Goal: Transaction & Acquisition: Book appointment/travel/reservation

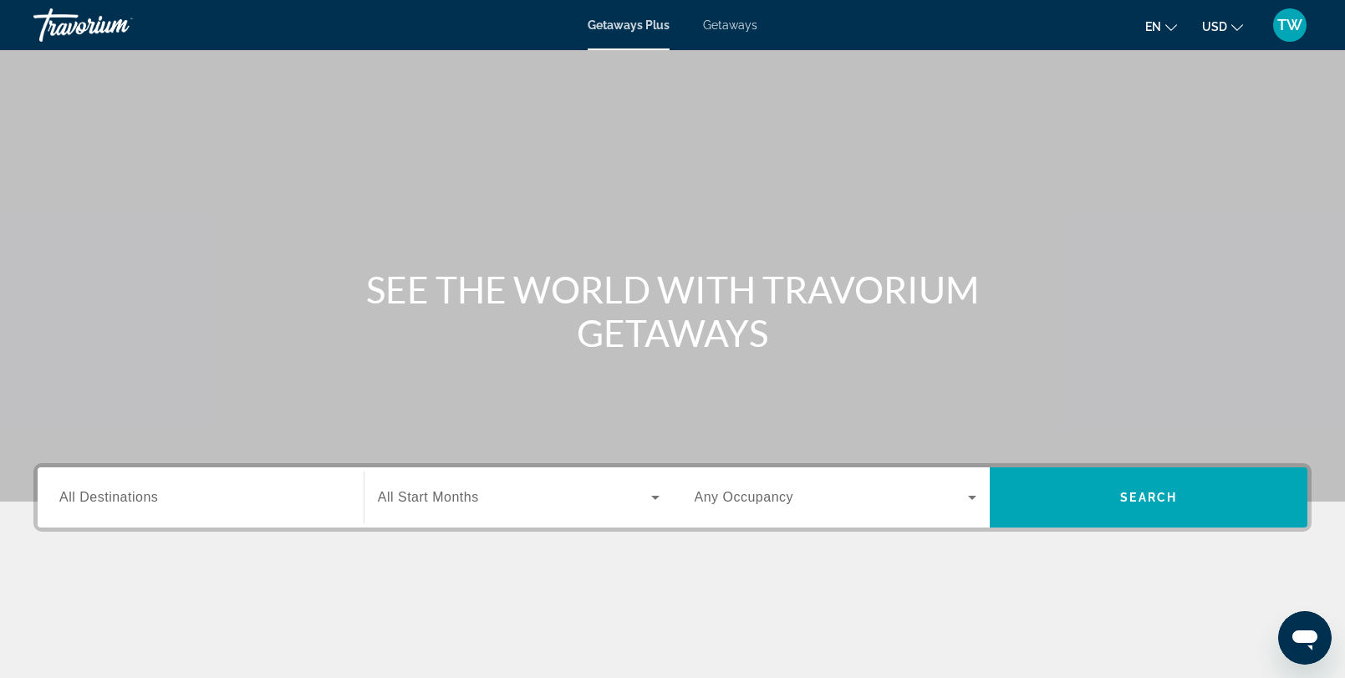
click at [729, 27] on span "Getaways" at bounding box center [730, 24] width 54 height 13
click at [105, 503] on span "All Destinations" at bounding box center [108, 497] width 99 height 14
click at [105, 503] on input "Destination All Destinations" at bounding box center [200, 498] width 283 height 20
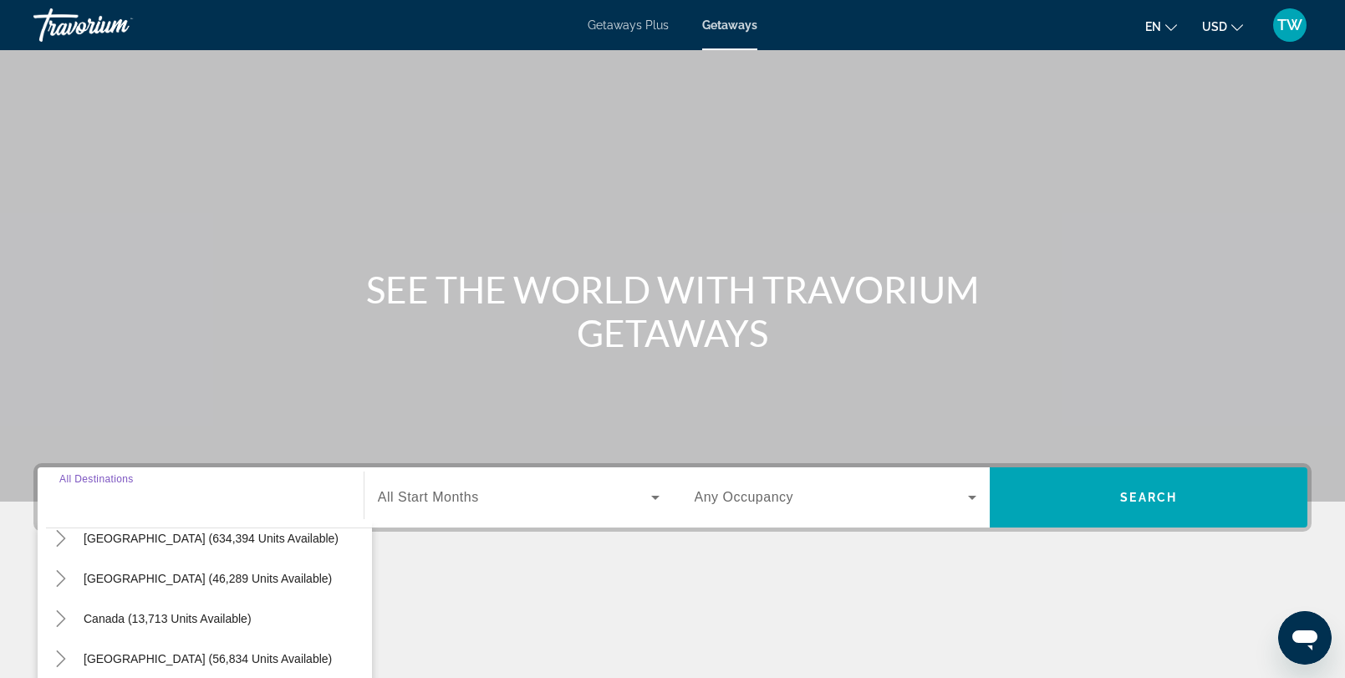
scroll to position [59, 0]
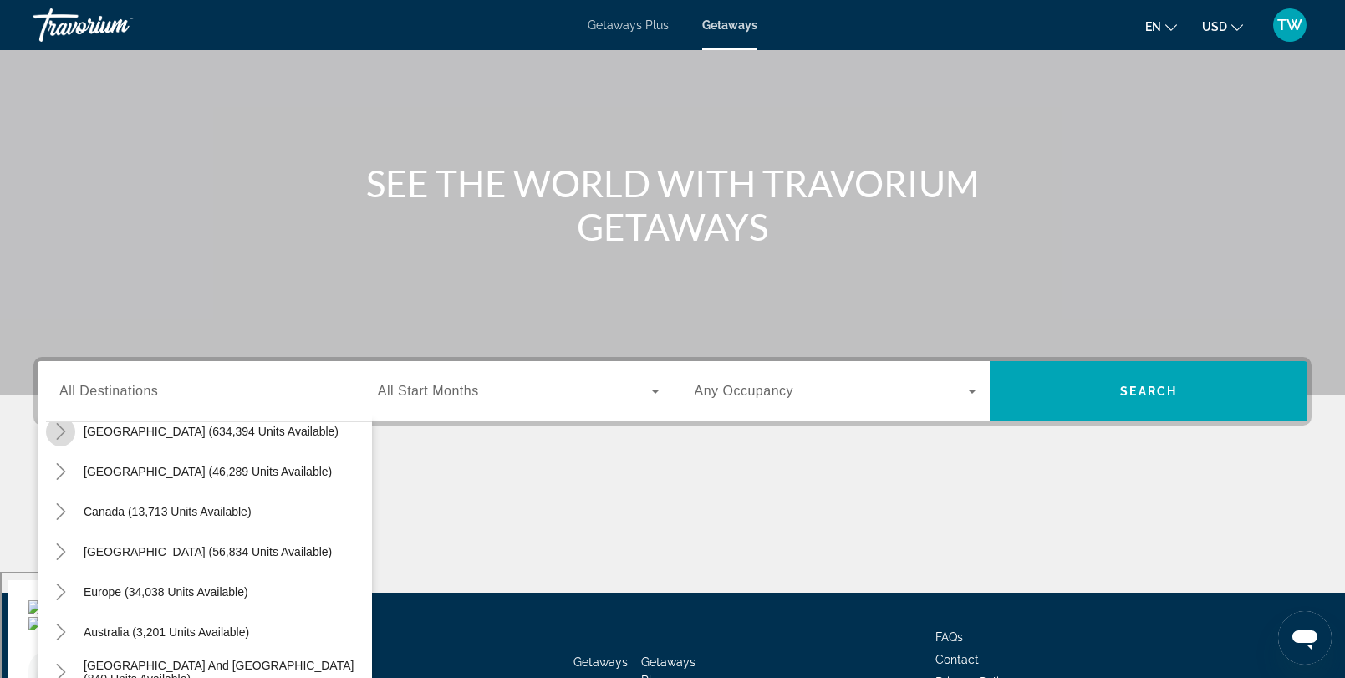
click at [59, 435] on icon "Toggle United States (634,394 units available)" at bounding box center [61, 431] width 17 height 17
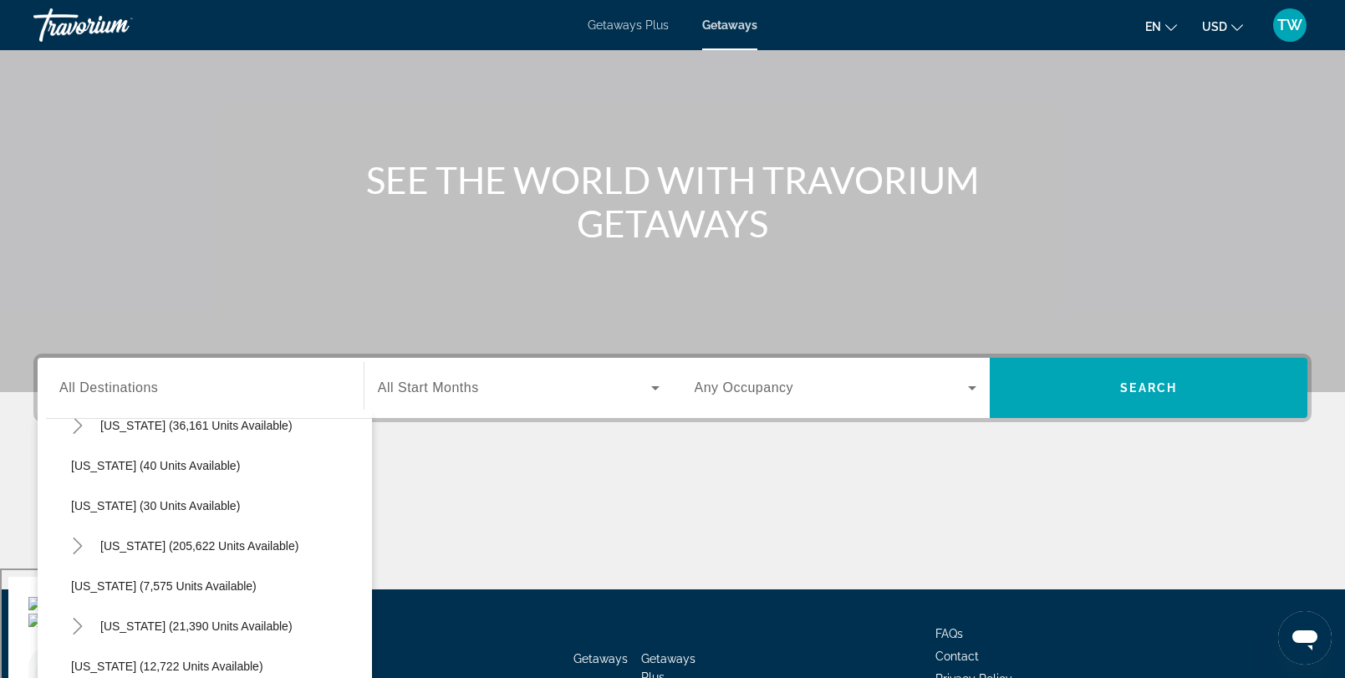
scroll to position [227, 0]
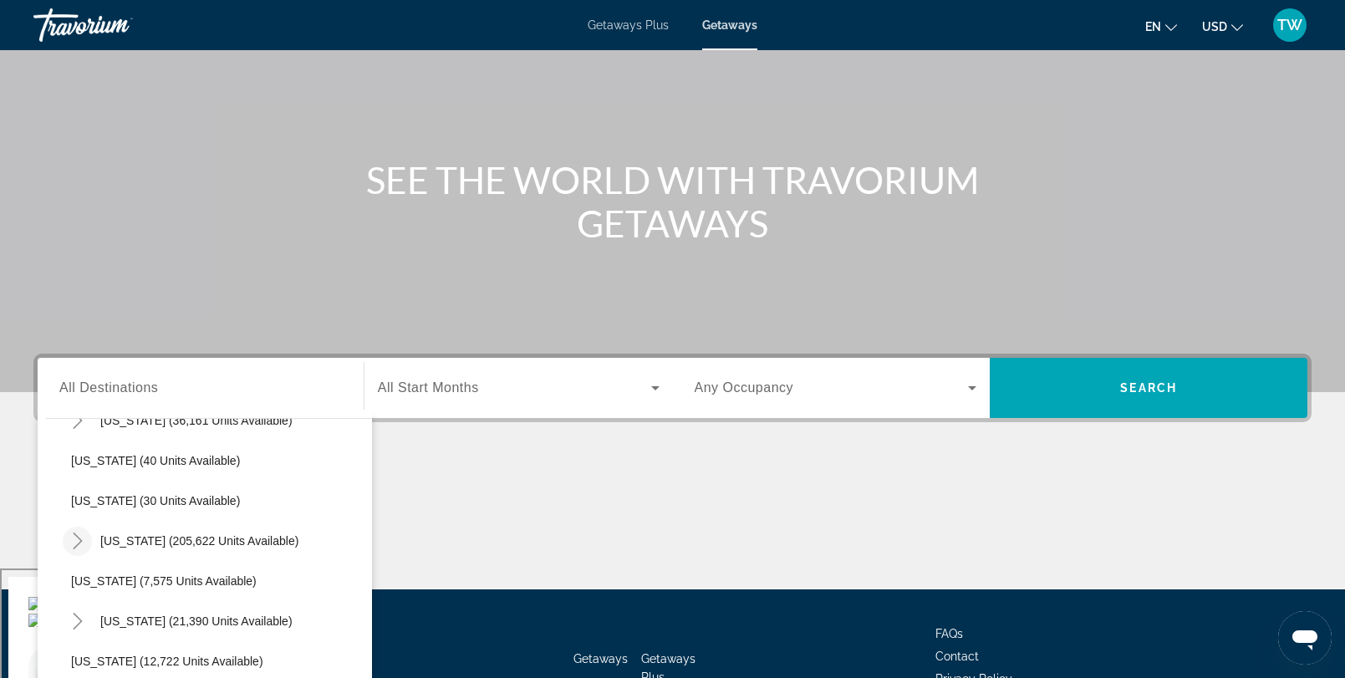
click at [79, 539] on icon "Toggle Florida (205,622 units available)" at bounding box center [77, 540] width 17 height 17
click at [138, 580] on span "Orlando & Disney Area (94,269 units available)" at bounding box center [212, 580] width 248 height 13
type input "**********"
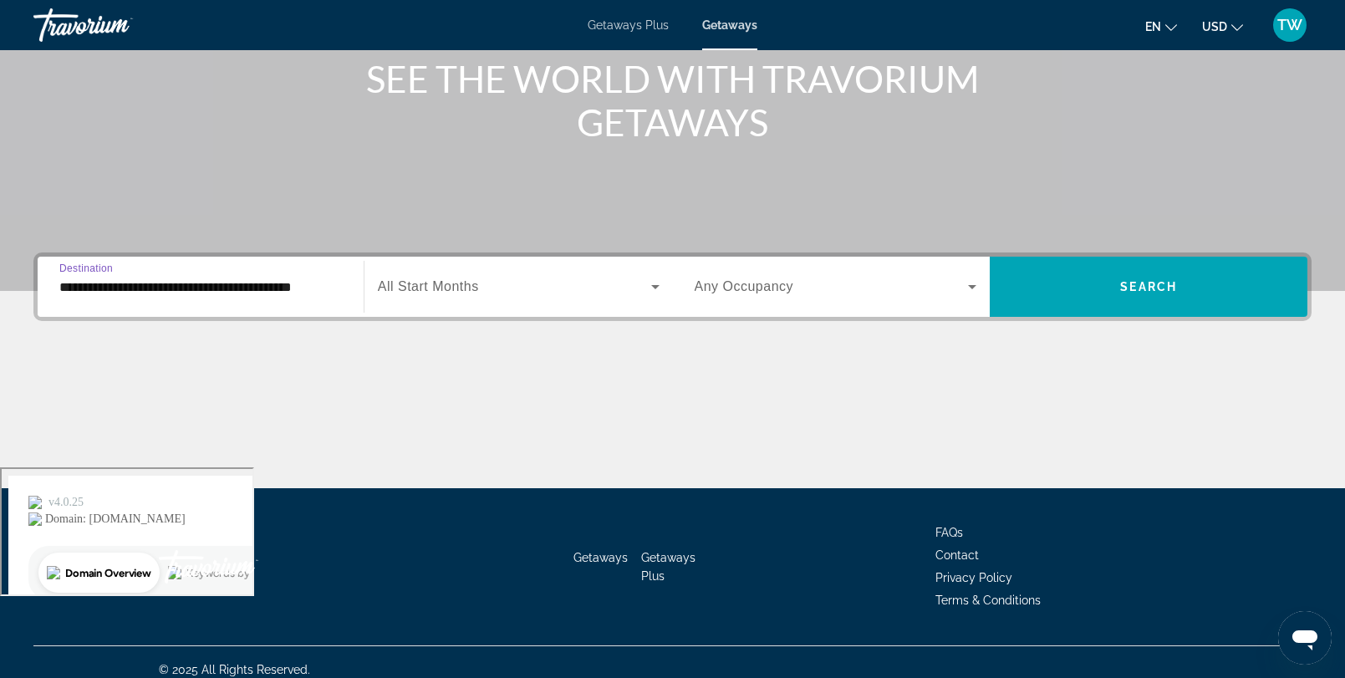
scroll to position [226, 0]
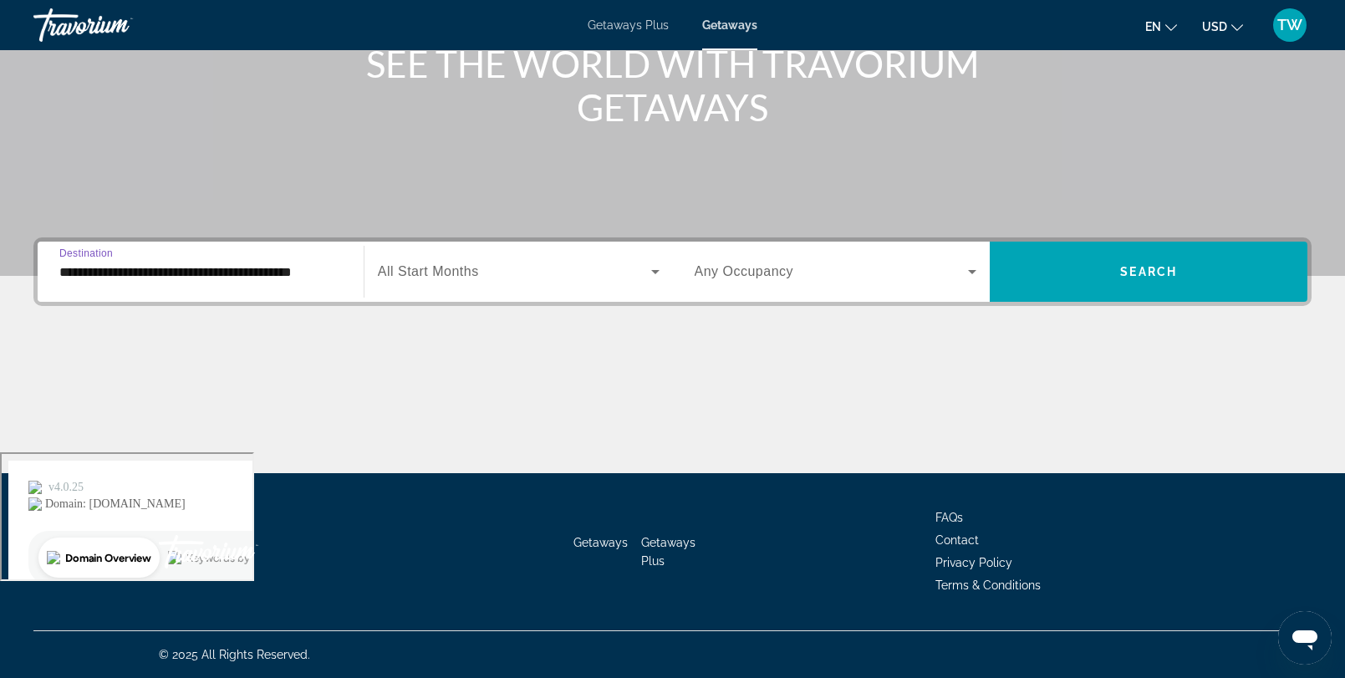
click at [446, 264] on span "All Start Months" at bounding box center [428, 271] width 101 height 14
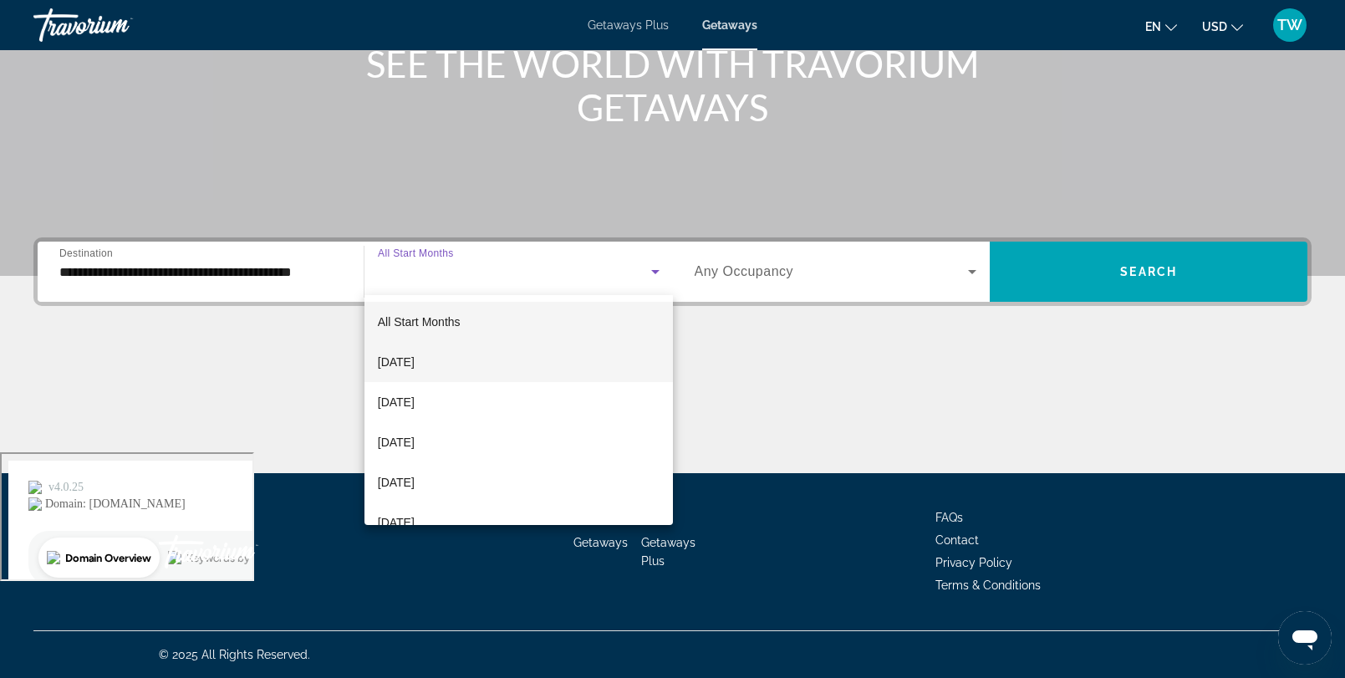
click at [415, 371] on span "October 2025" at bounding box center [396, 362] width 37 height 20
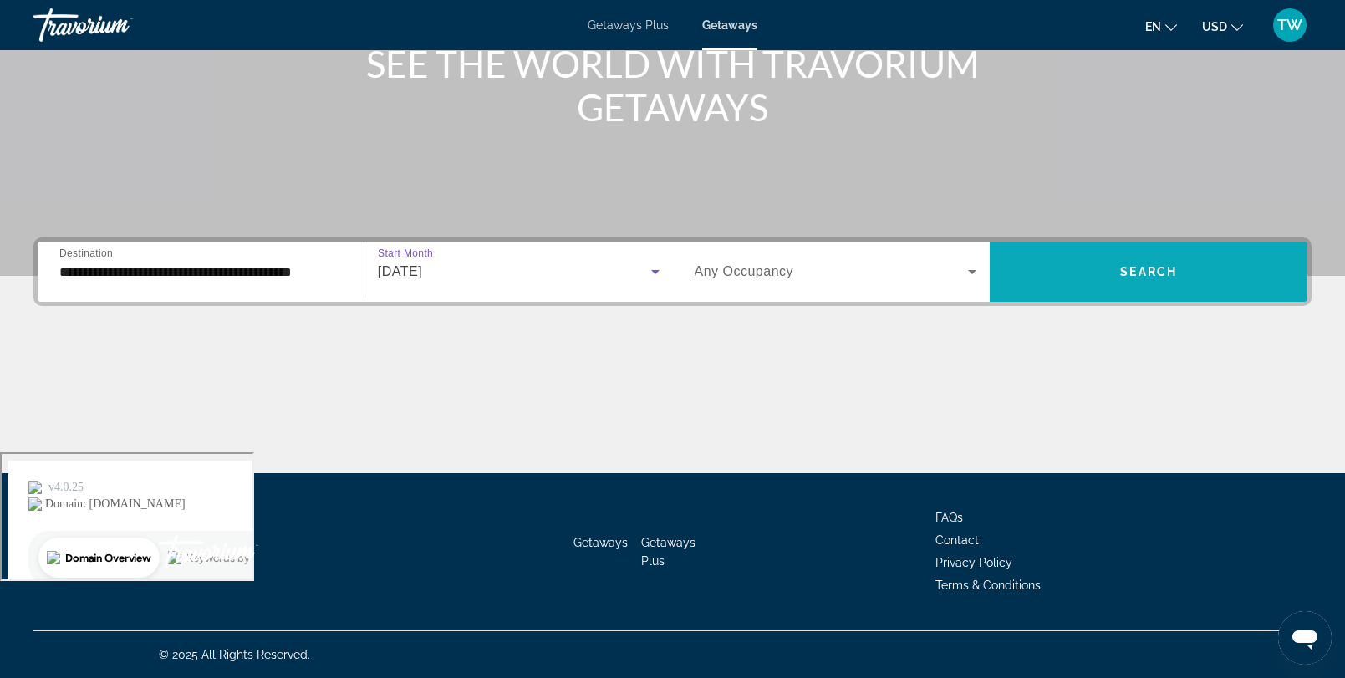
click at [1074, 266] on span "Search widget" at bounding box center [1149, 272] width 318 height 40
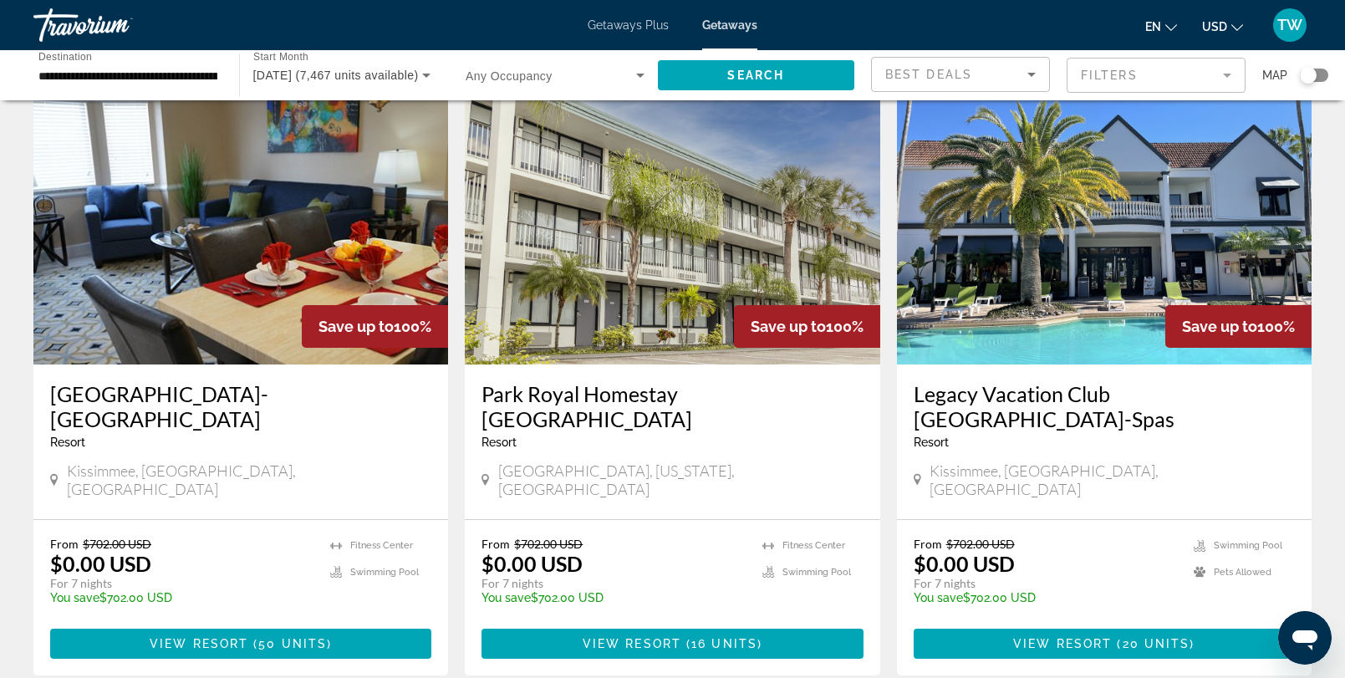
scroll to position [1922, 0]
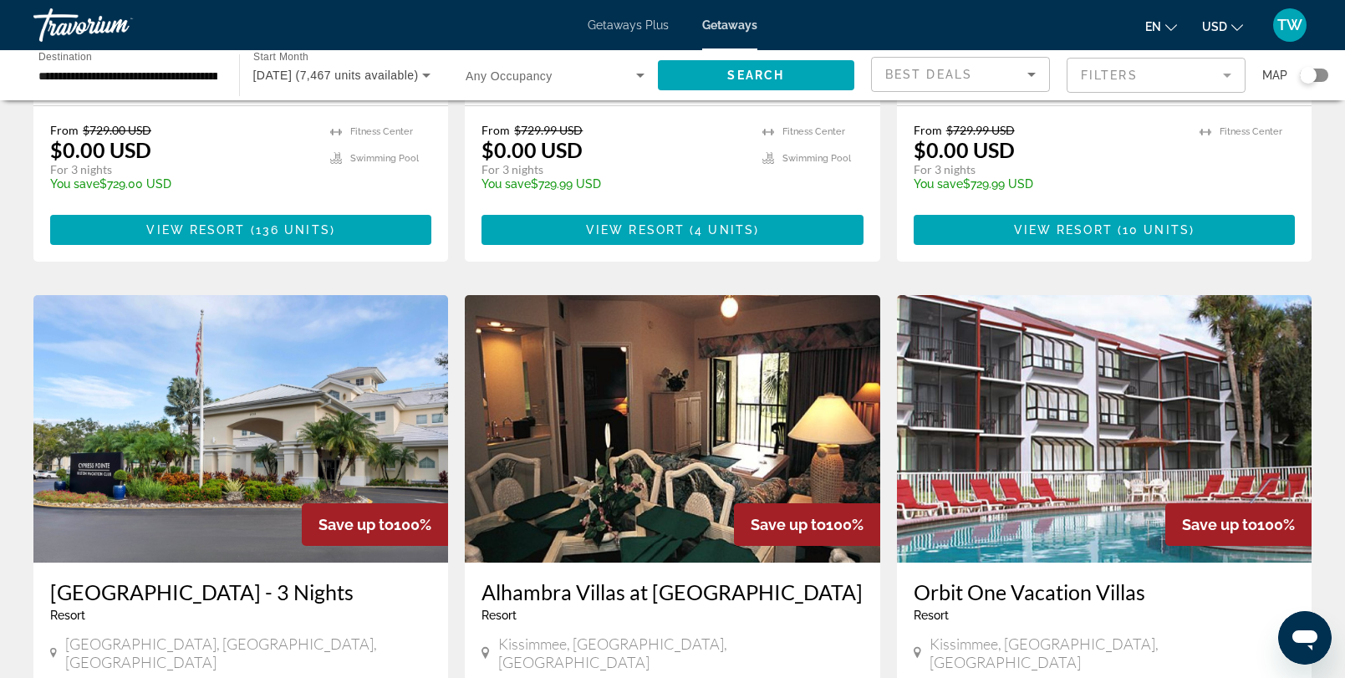
scroll to position [1782, 0]
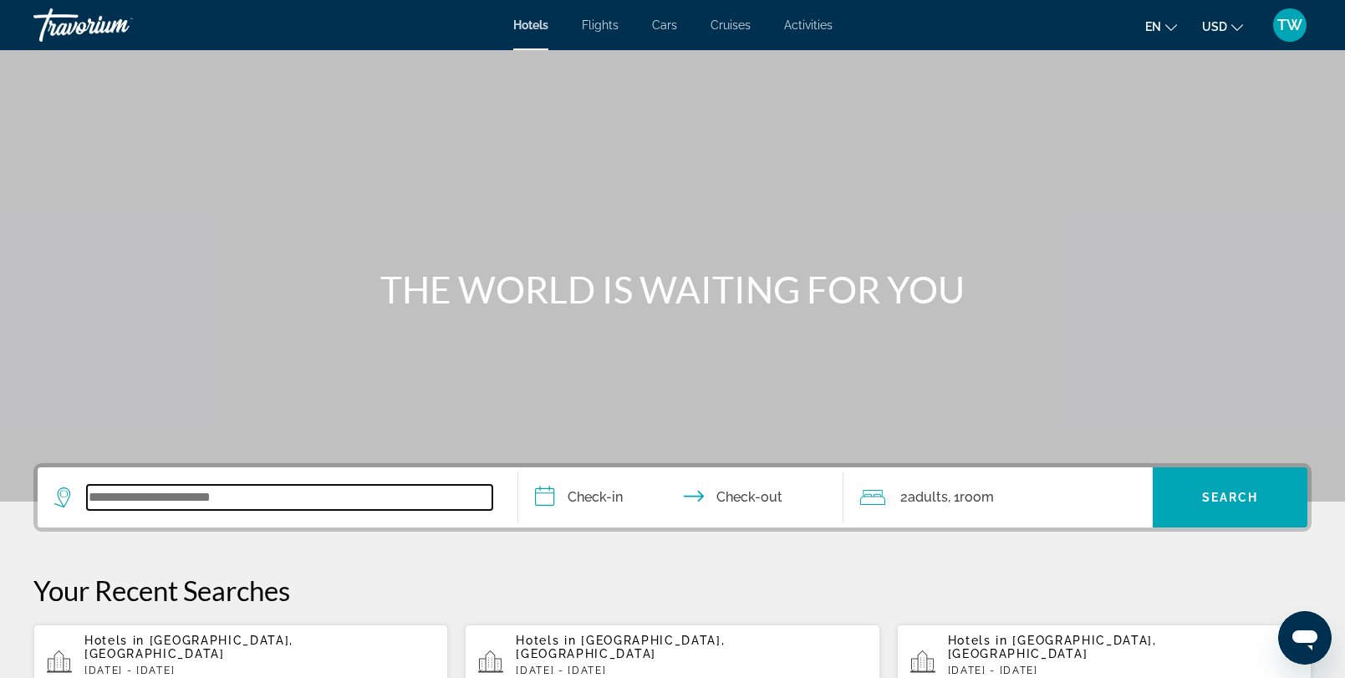
click at [286, 498] on input "Search widget" at bounding box center [289, 497] width 405 height 25
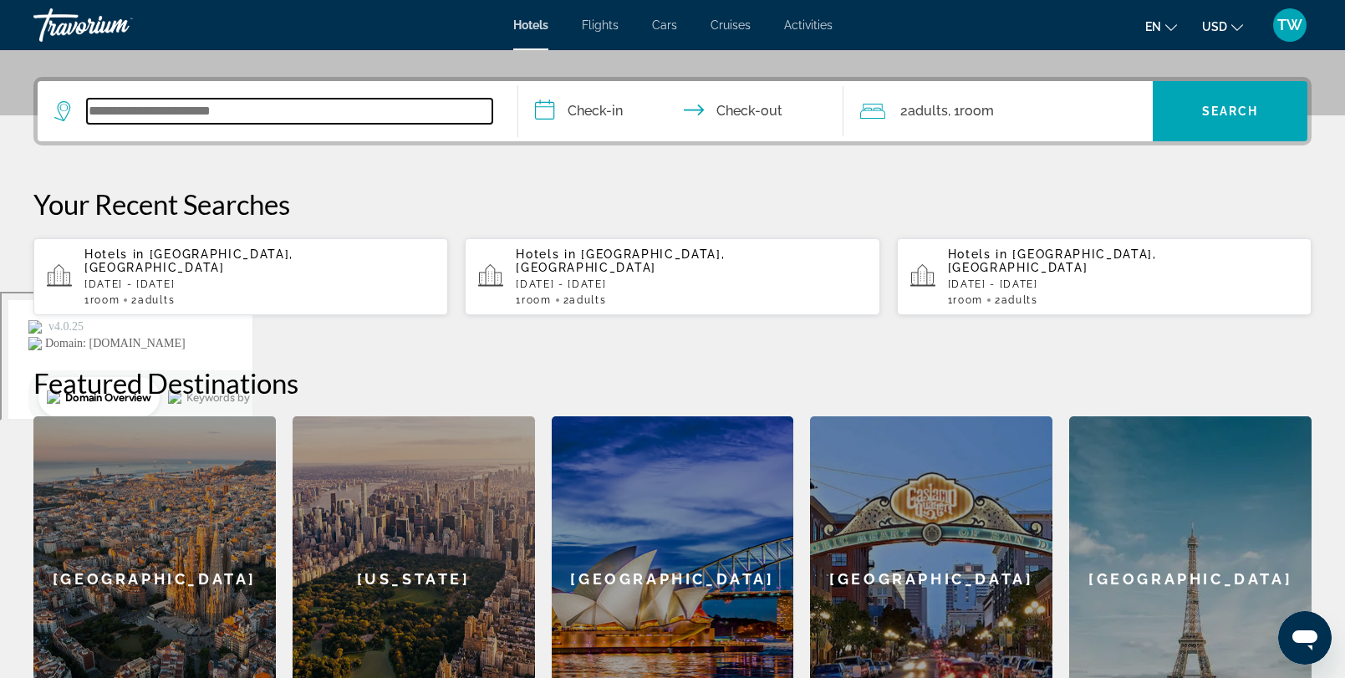
scroll to position [409, 0]
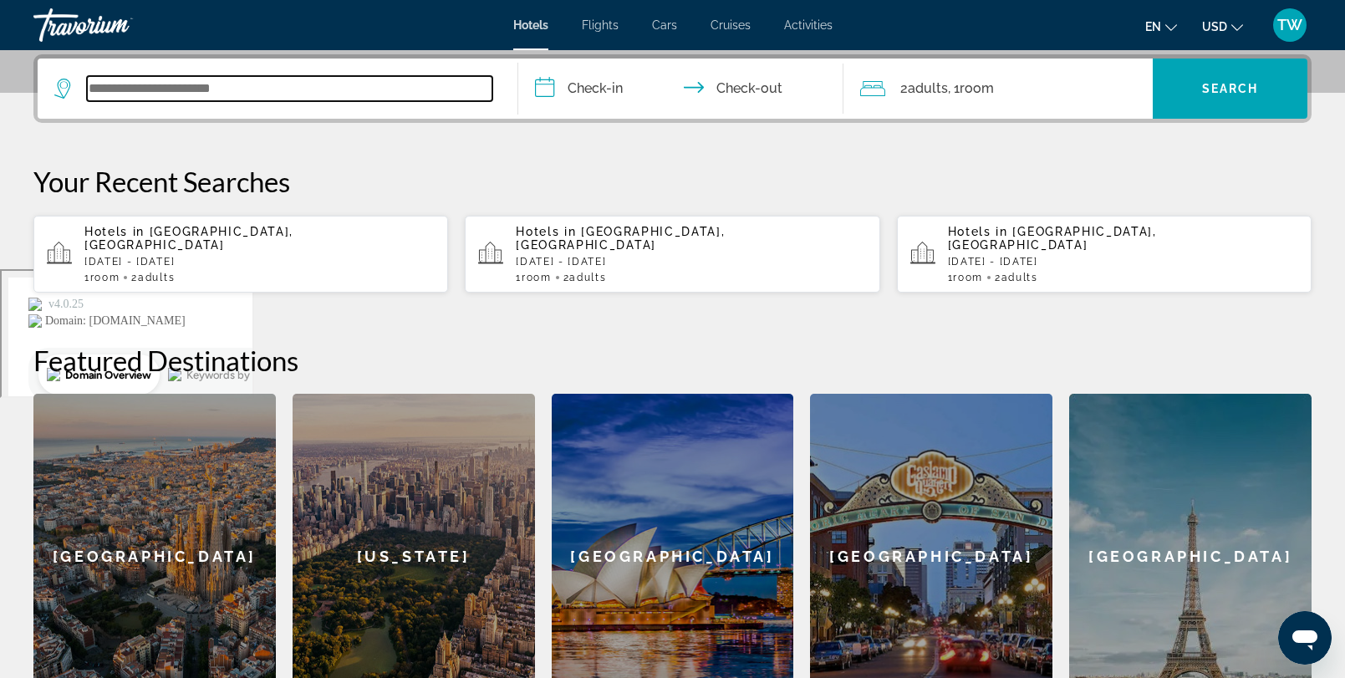
type input "*"
click at [145, 93] on input "Search widget" at bounding box center [289, 88] width 405 height 25
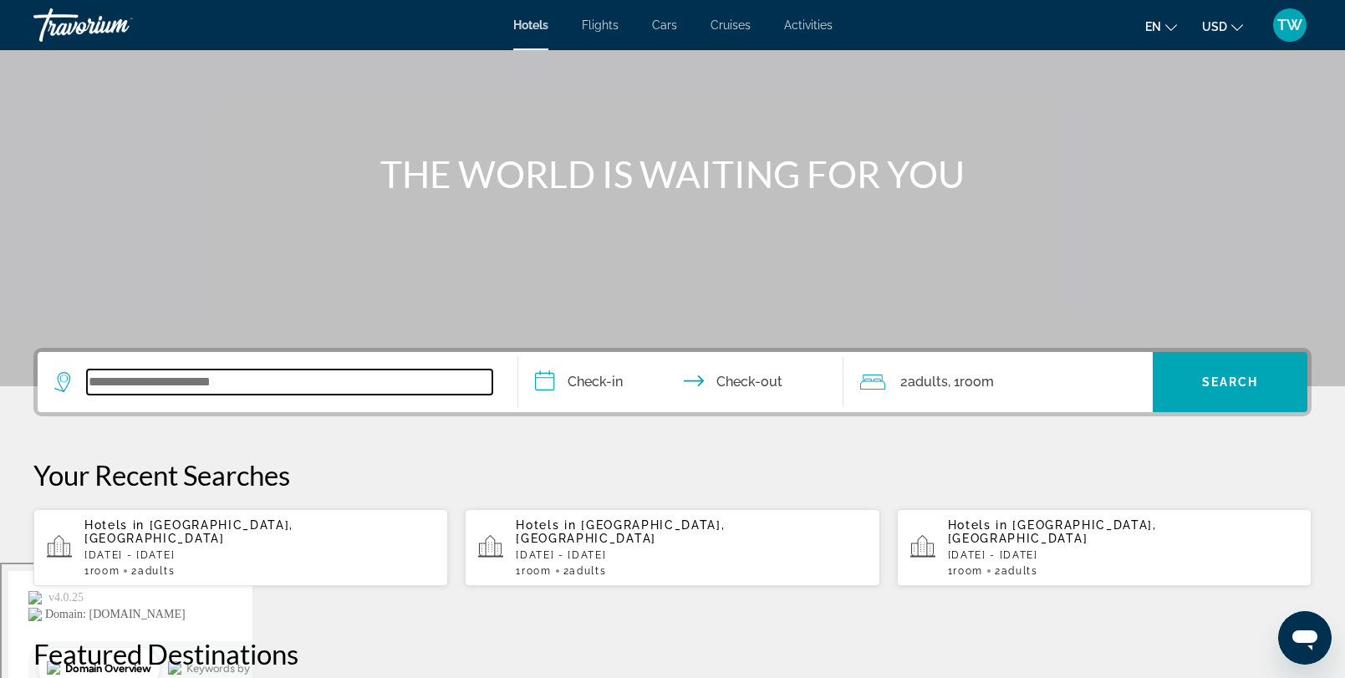
scroll to position [98, 0]
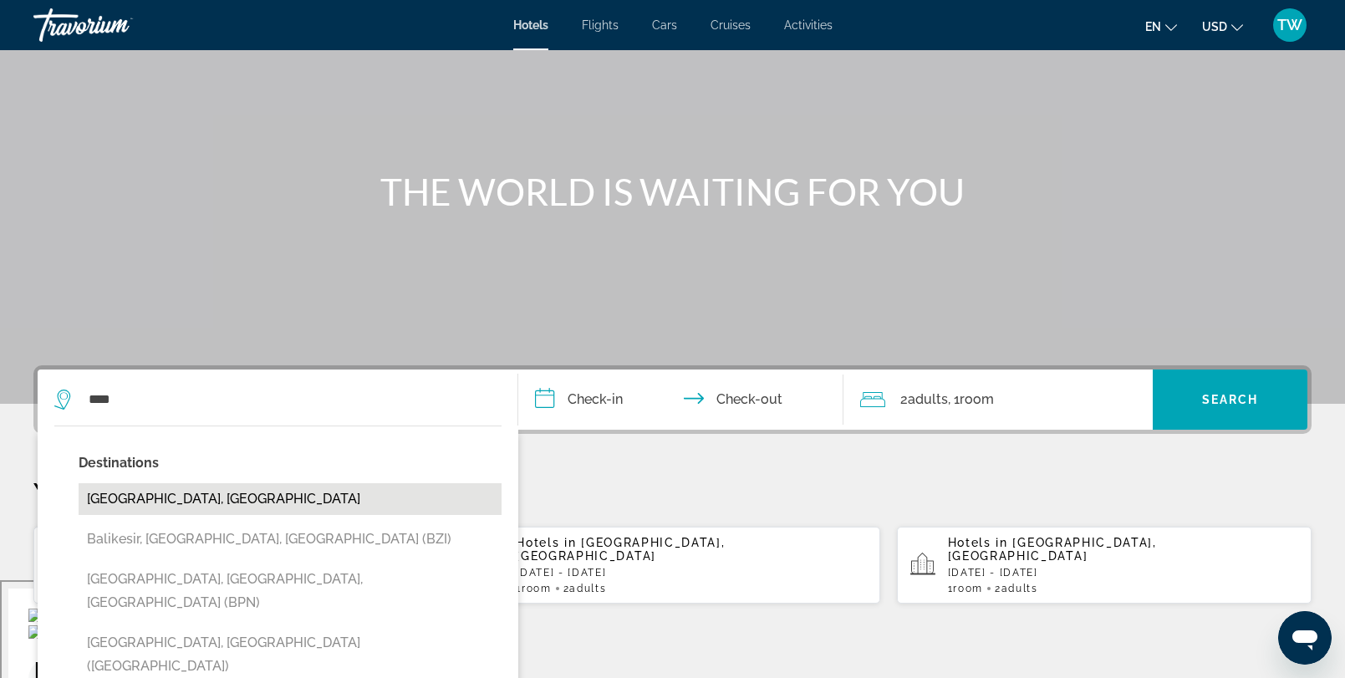
click at [139, 492] on button "[GEOGRAPHIC_DATA], [GEOGRAPHIC_DATA]" at bounding box center [290, 499] width 423 height 32
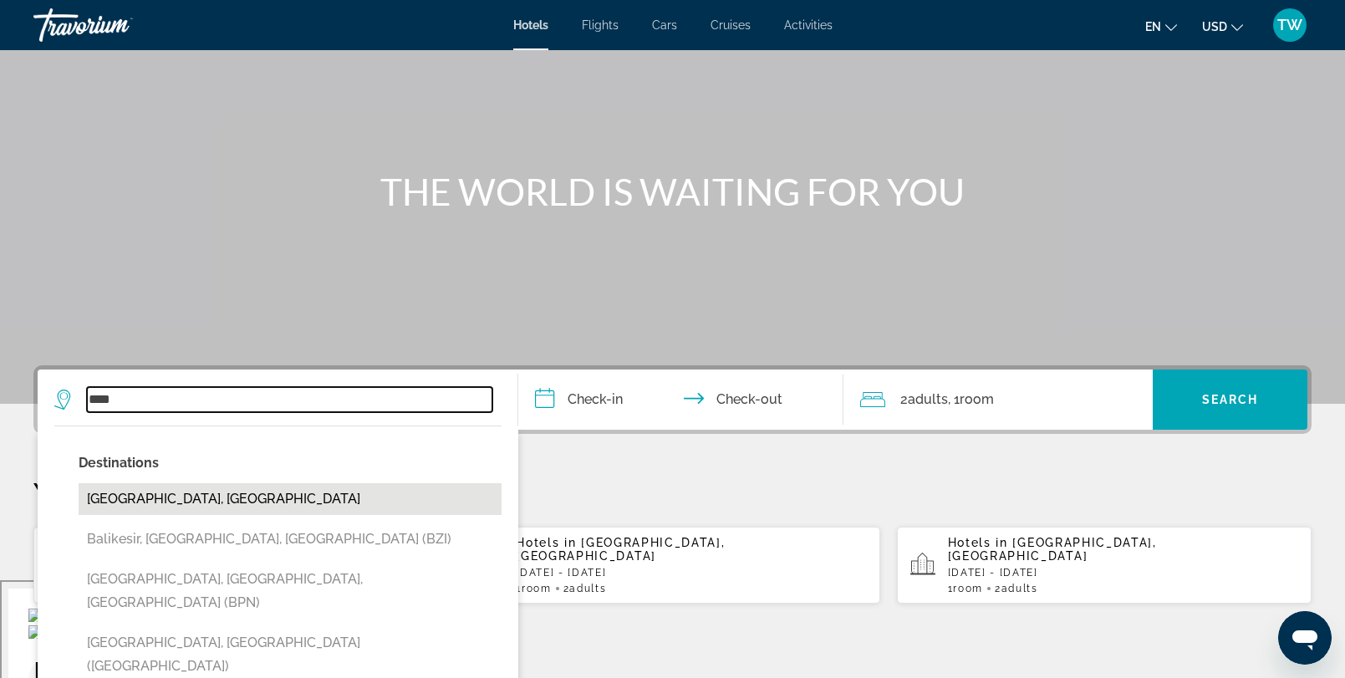
type input "**********"
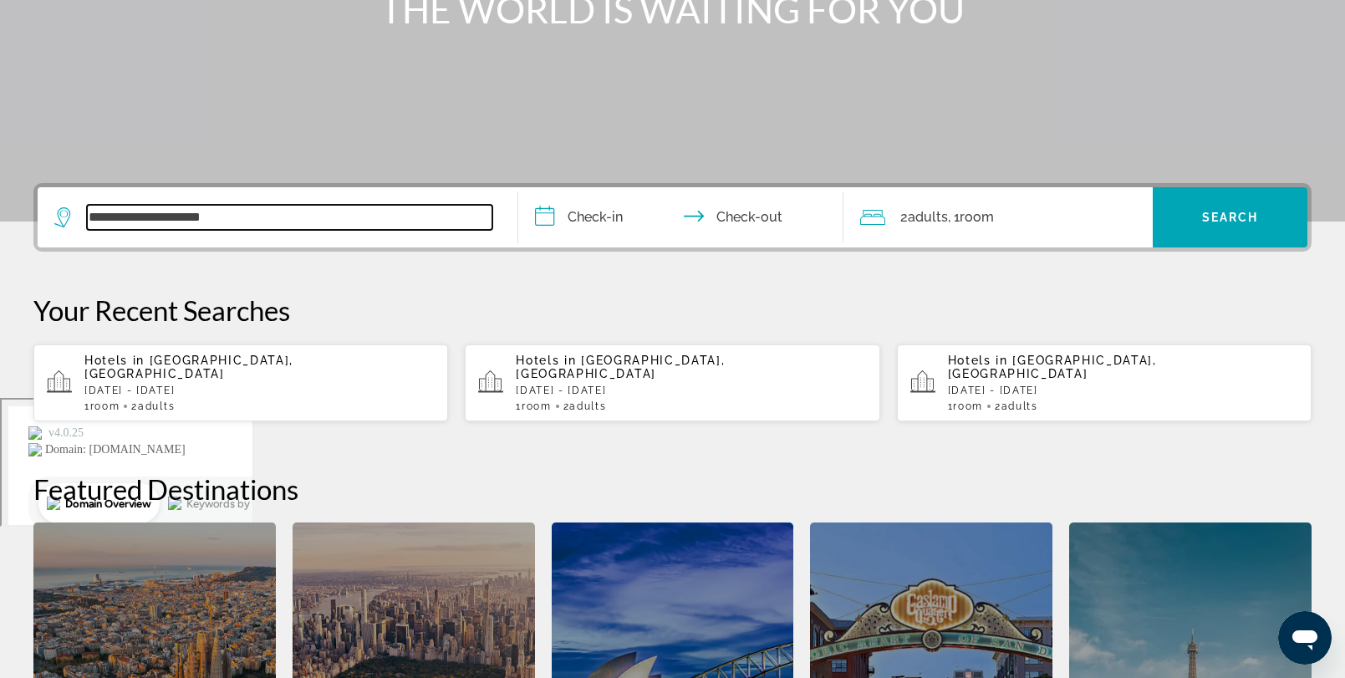
scroll to position [0, 0]
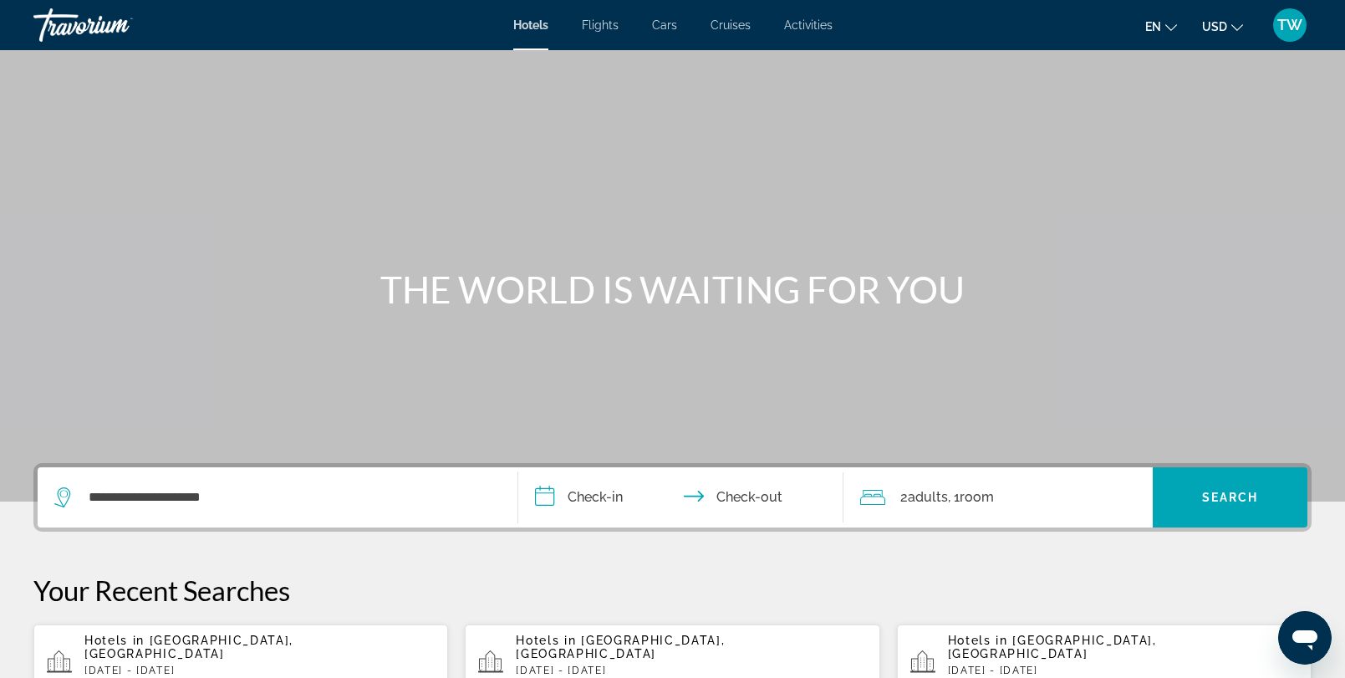
click at [605, 483] on input "**********" at bounding box center [684, 499] width 333 height 65
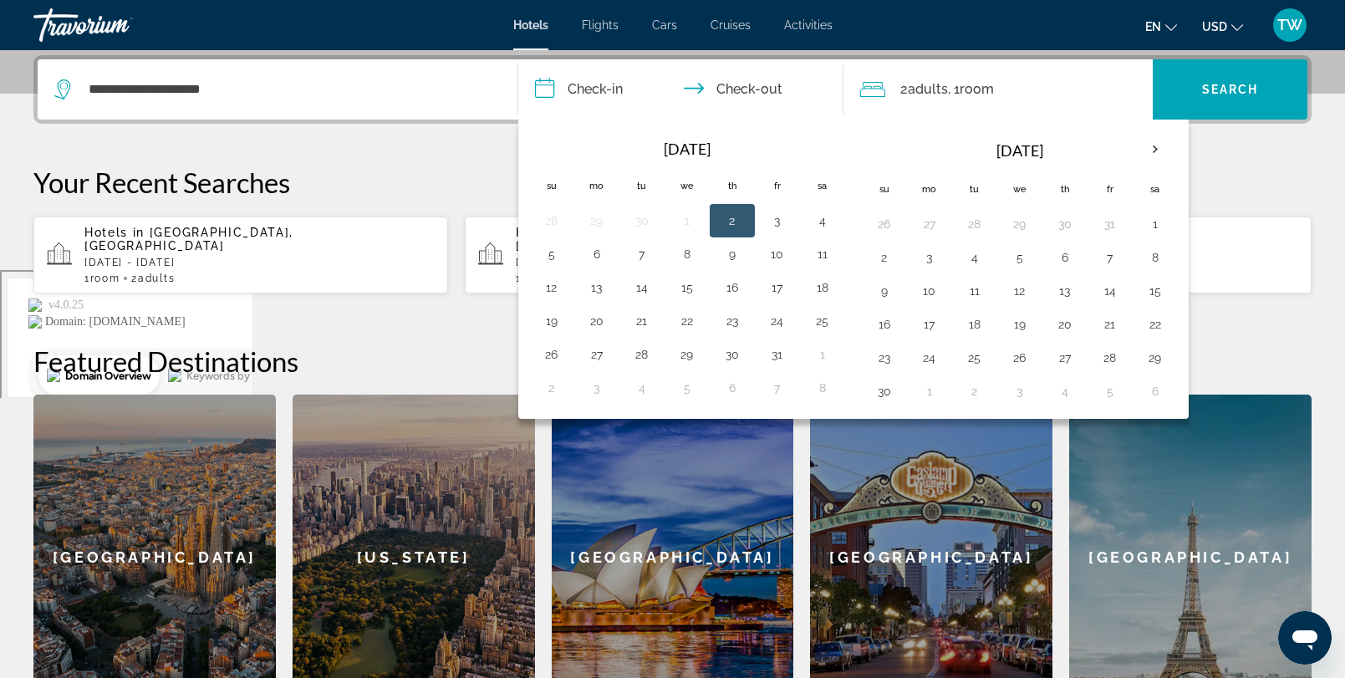
scroll to position [409, 0]
click at [882, 290] on button "9" at bounding box center [884, 289] width 27 height 23
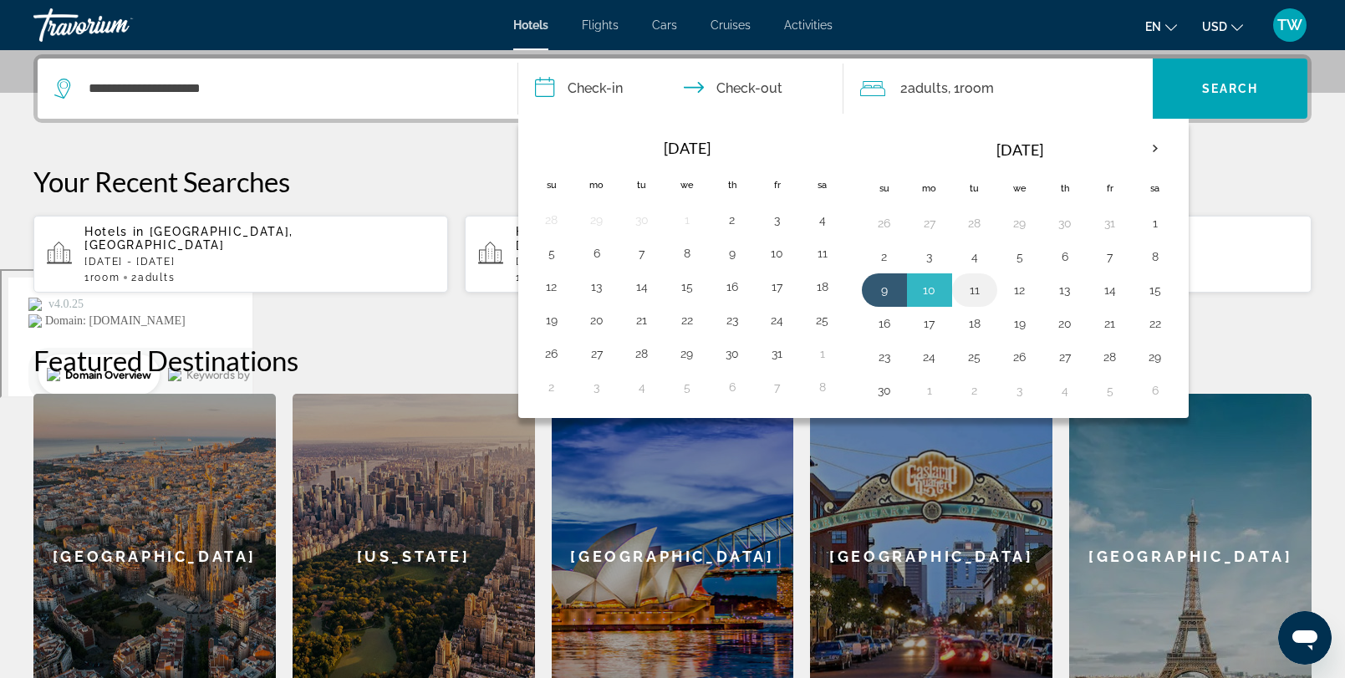
click at [983, 293] on button "11" at bounding box center [974, 289] width 27 height 23
type input "**********"
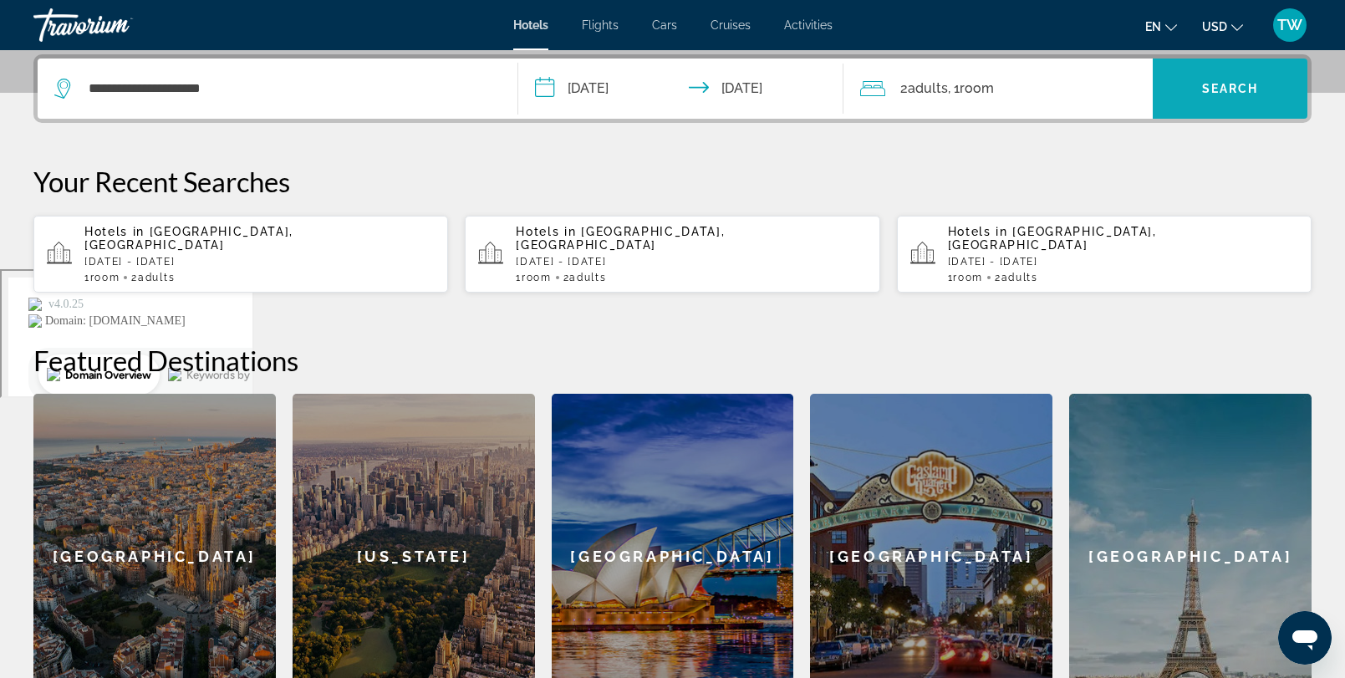
click at [1209, 97] on span "Search widget" at bounding box center [1230, 89] width 155 height 40
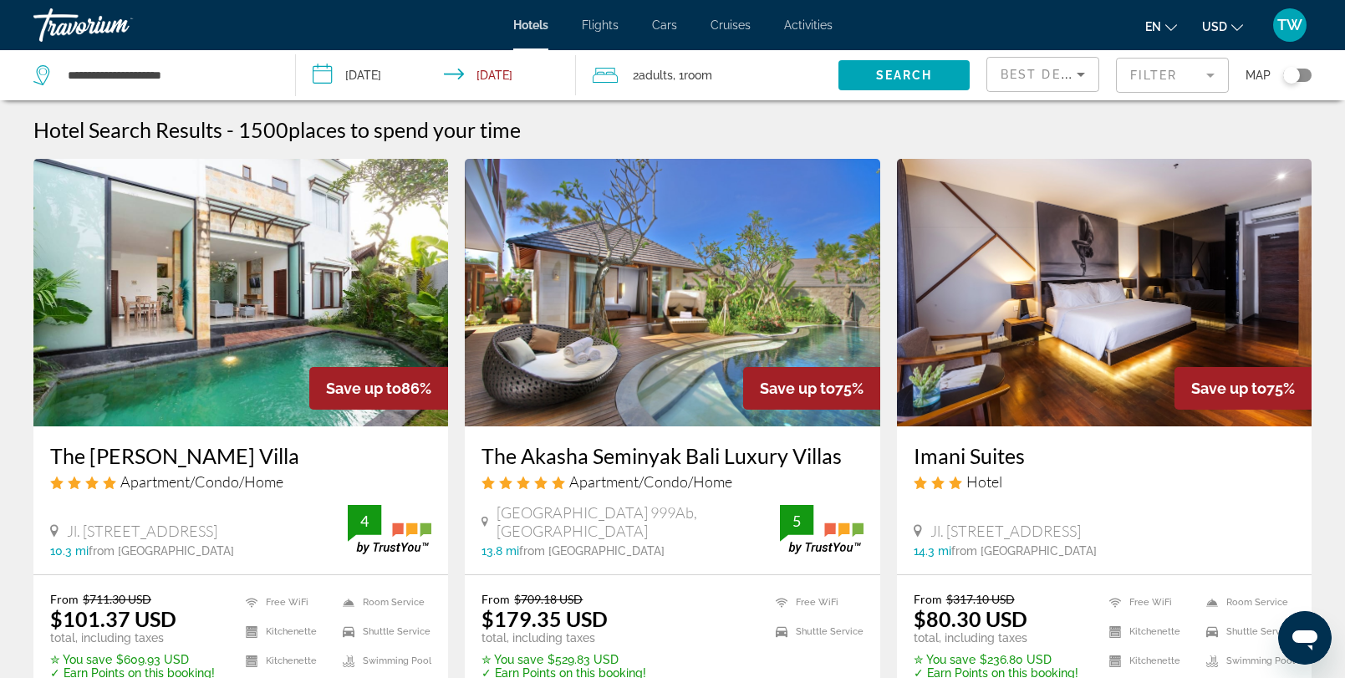
click at [681, 140] on div "Hotel Search Results - 1500 places to spend your time" at bounding box center [672, 129] width 1278 height 25
click at [1226, 74] on mat-form-field "Filter" at bounding box center [1172, 75] width 113 height 35
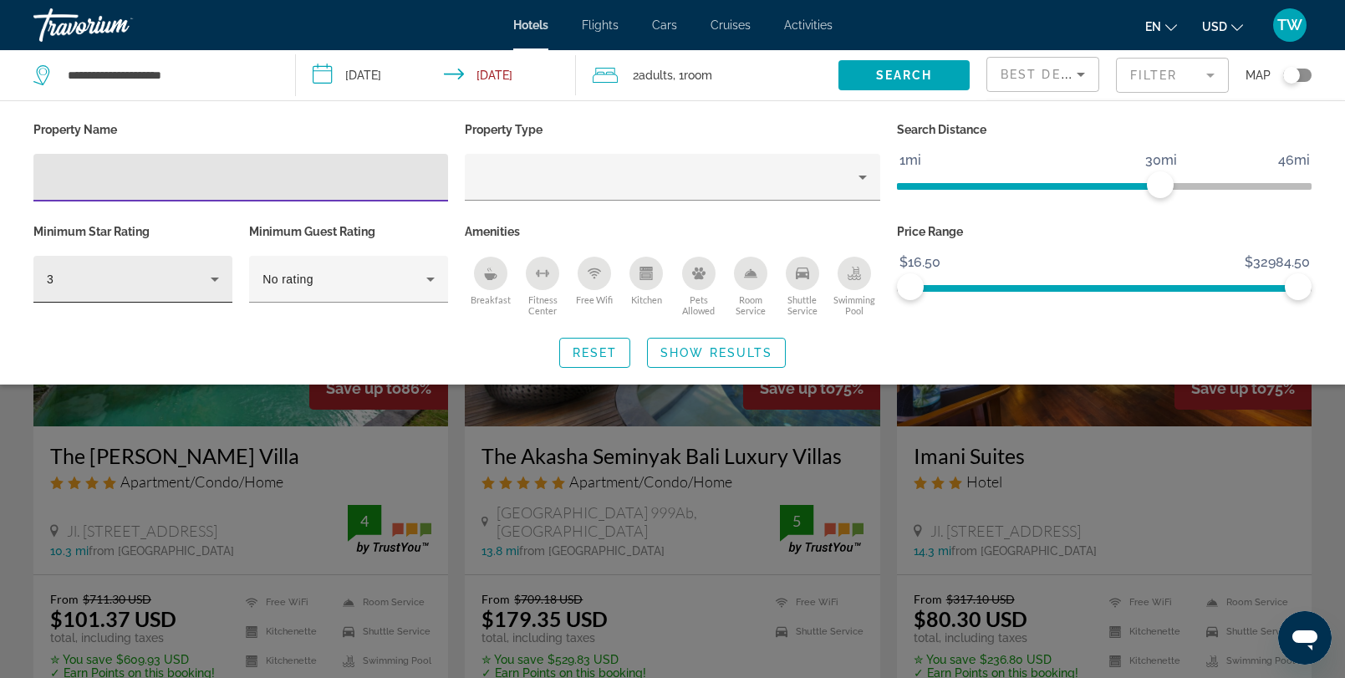
click at [211, 277] on icon "Hotel Filters" at bounding box center [215, 279] width 20 height 20
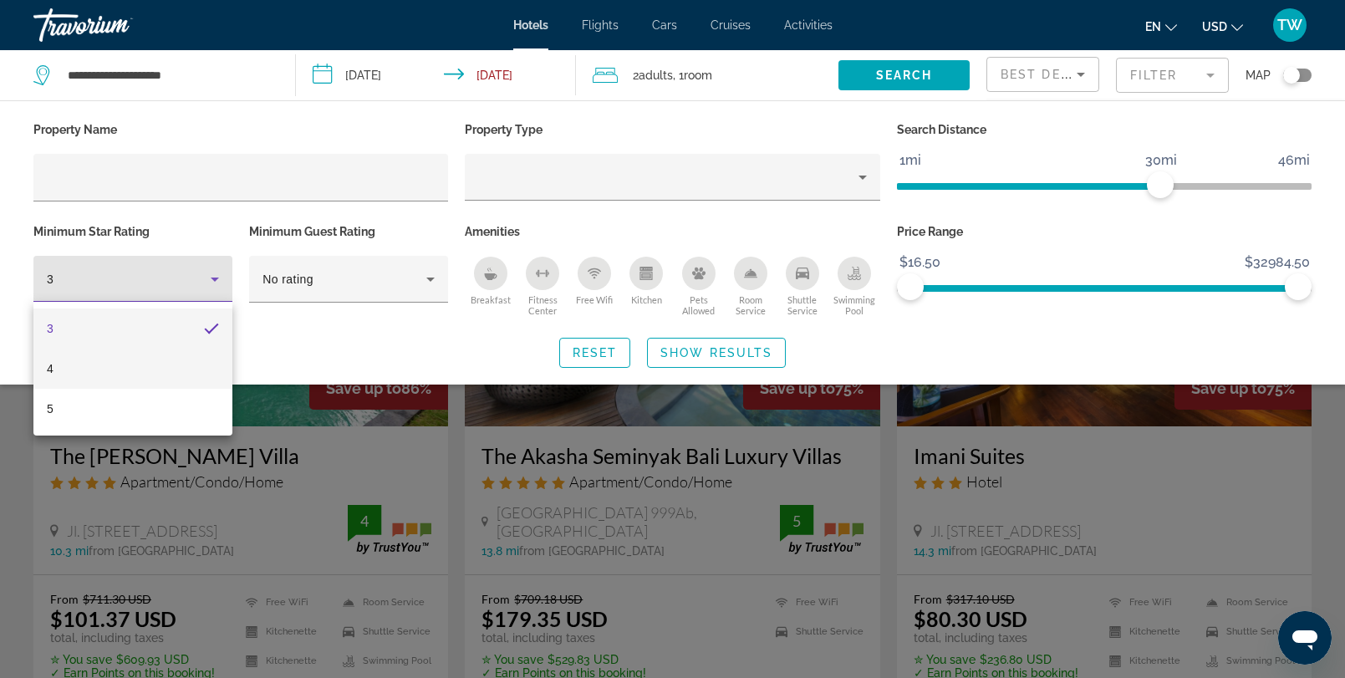
click at [131, 359] on mat-option "4" at bounding box center [132, 369] width 199 height 40
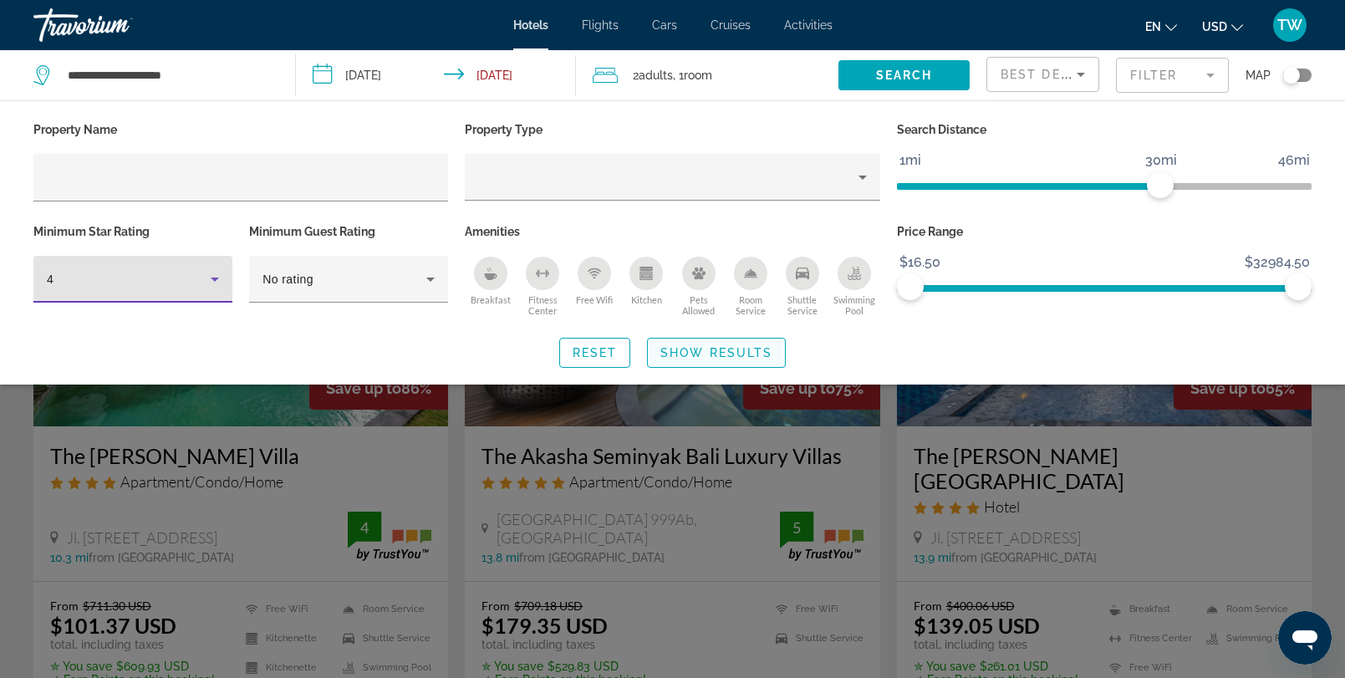
click at [720, 350] on span "Show Results" at bounding box center [716, 352] width 112 height 13
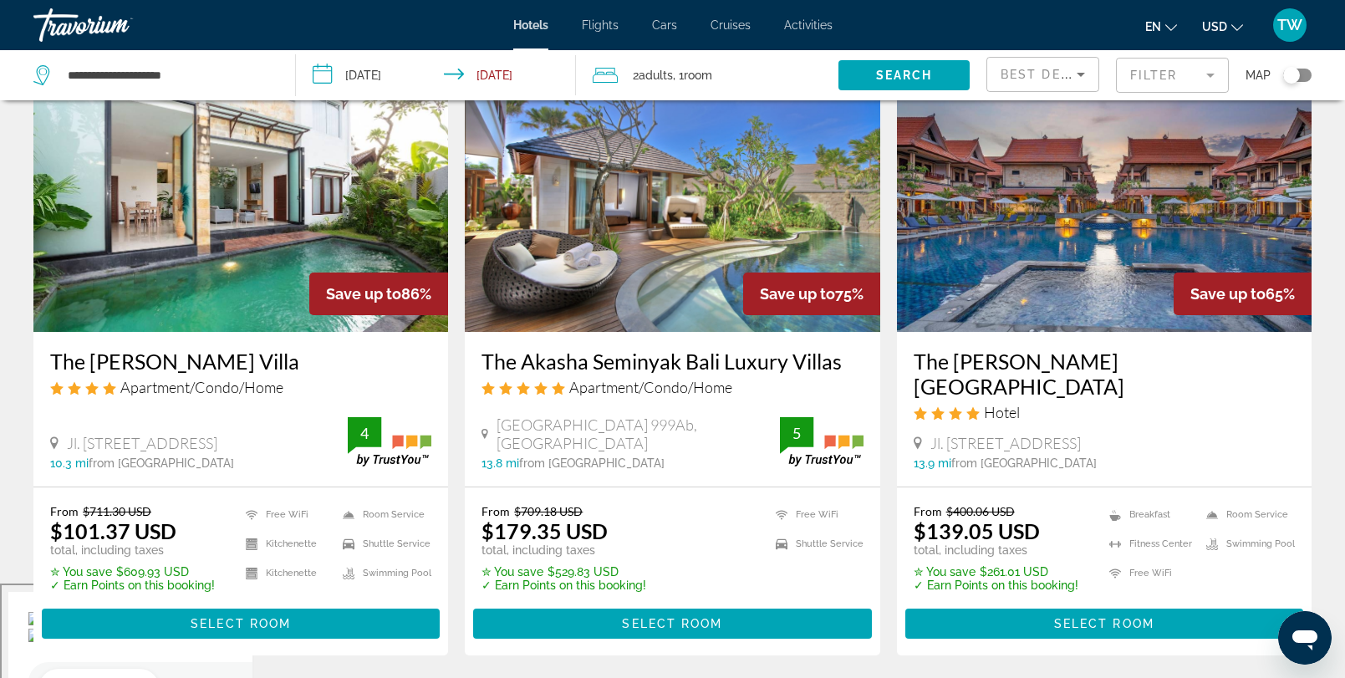
scroll to position [99, 0]
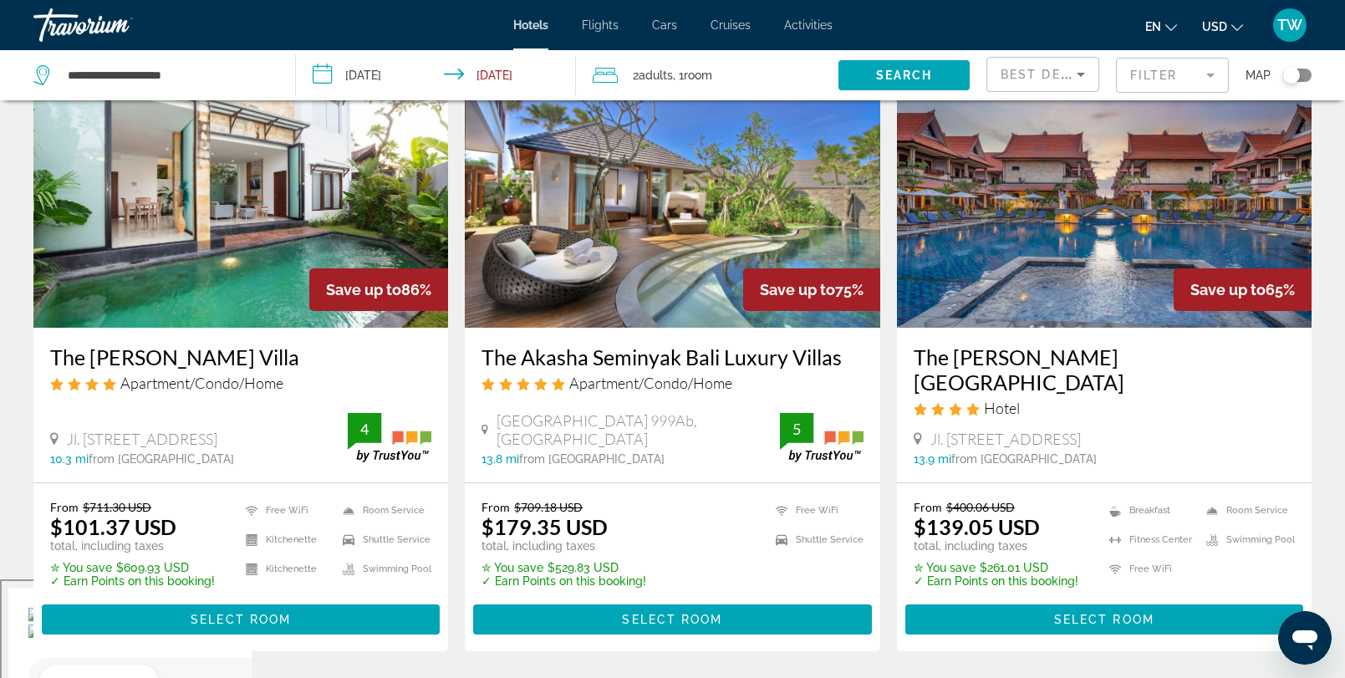
click at [659, 245] on img "Main content" at bounding box center [672, 193] width 415 height 267
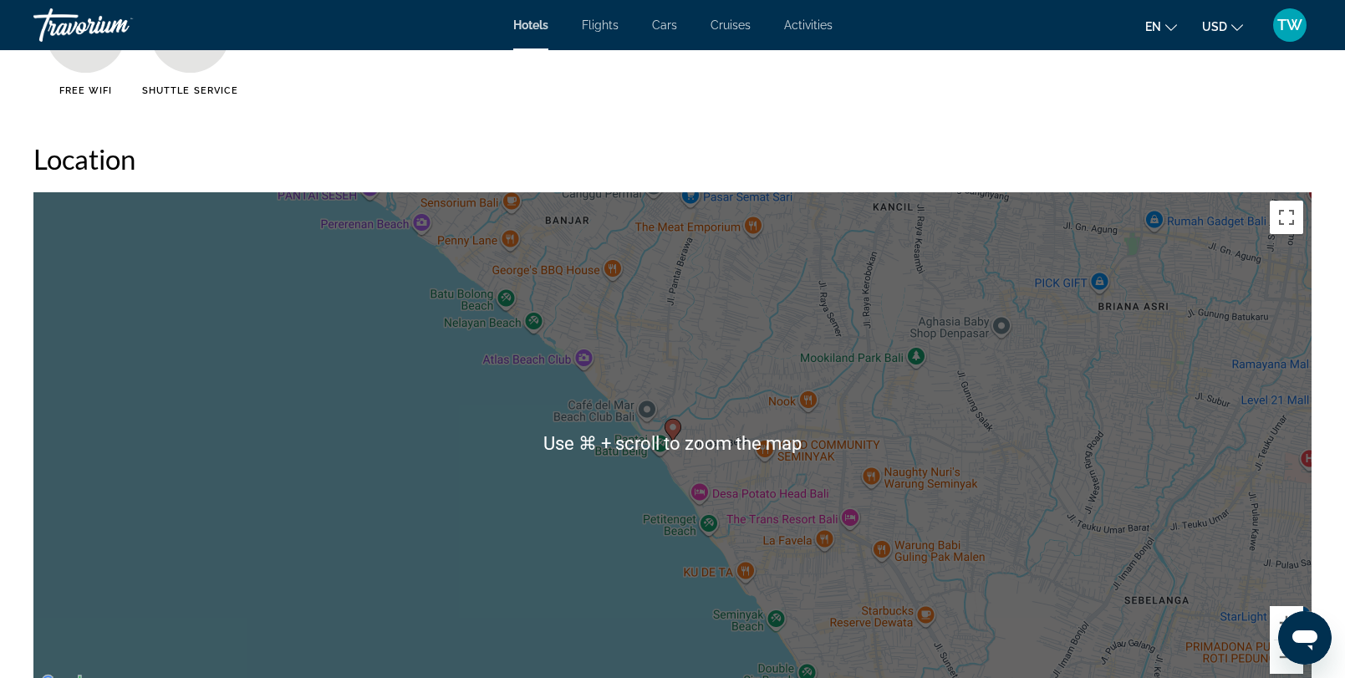
scroll to position [1520, 0]
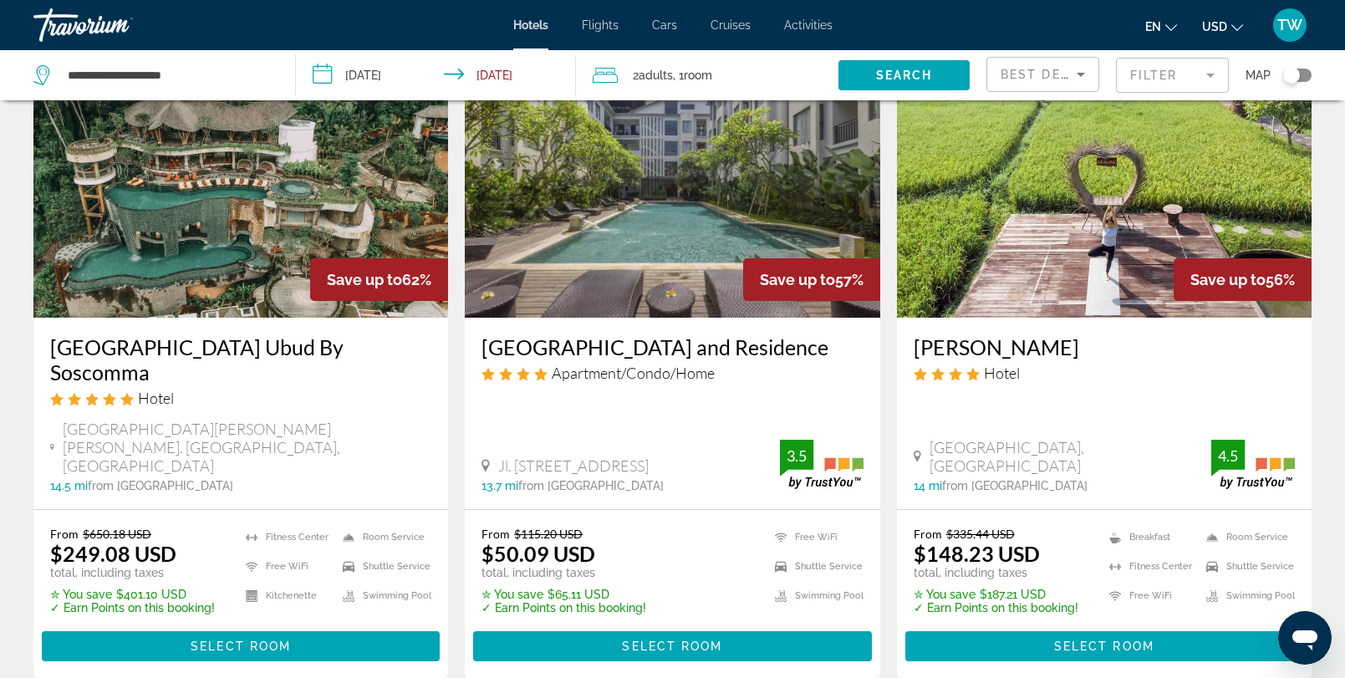
scroll to position [723, 0]
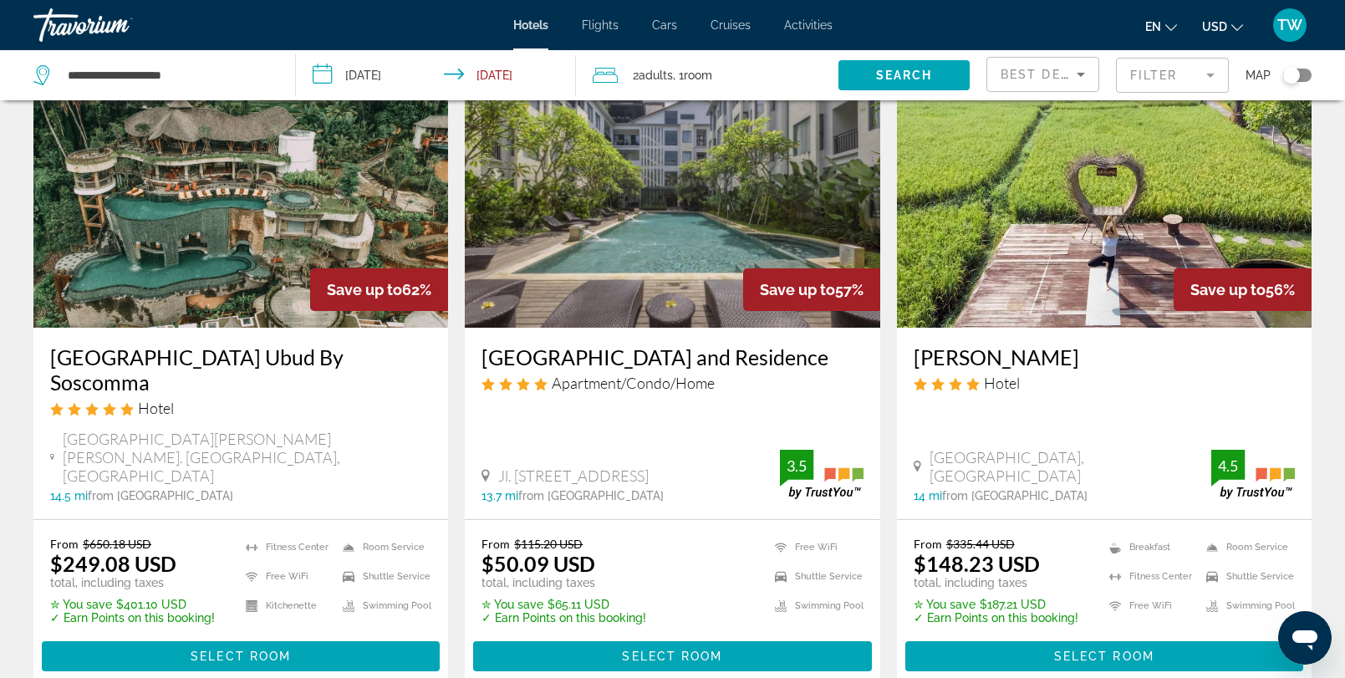
click at [604, 252] on img "Main content" at bounding box center [672, 193] width 415 height 267
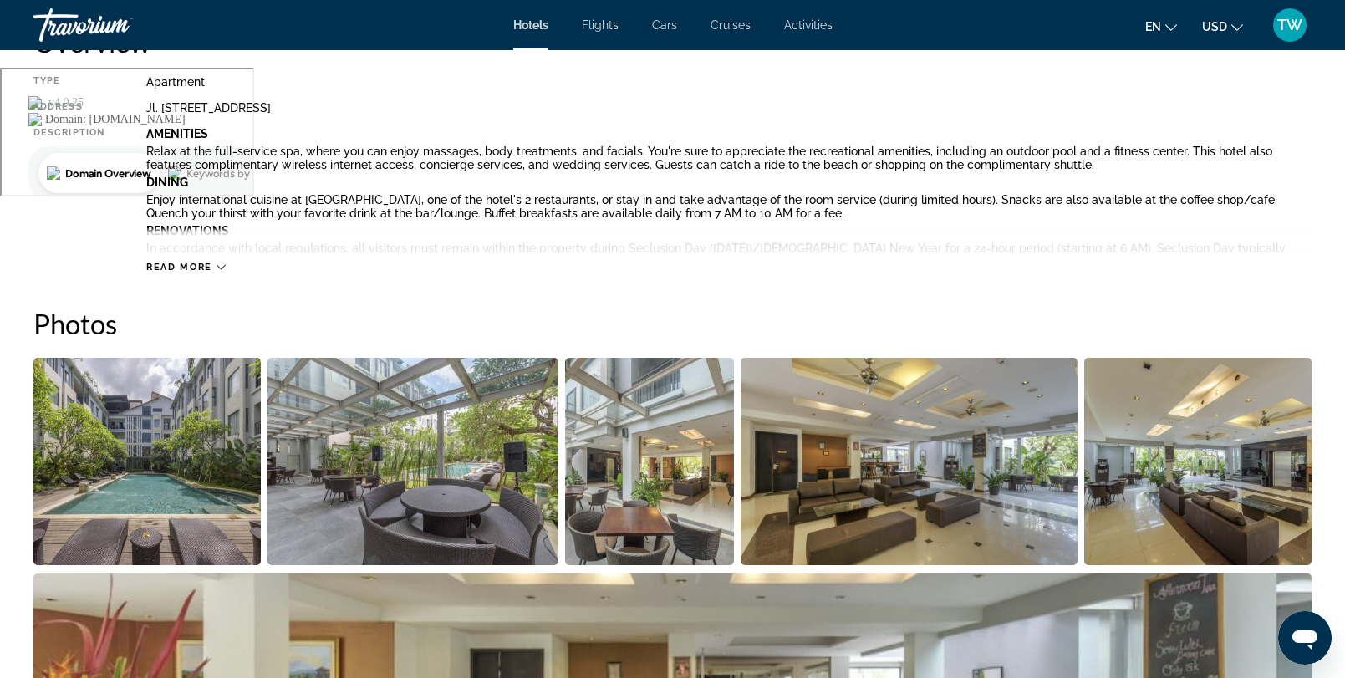
scroll to position [582, 0]
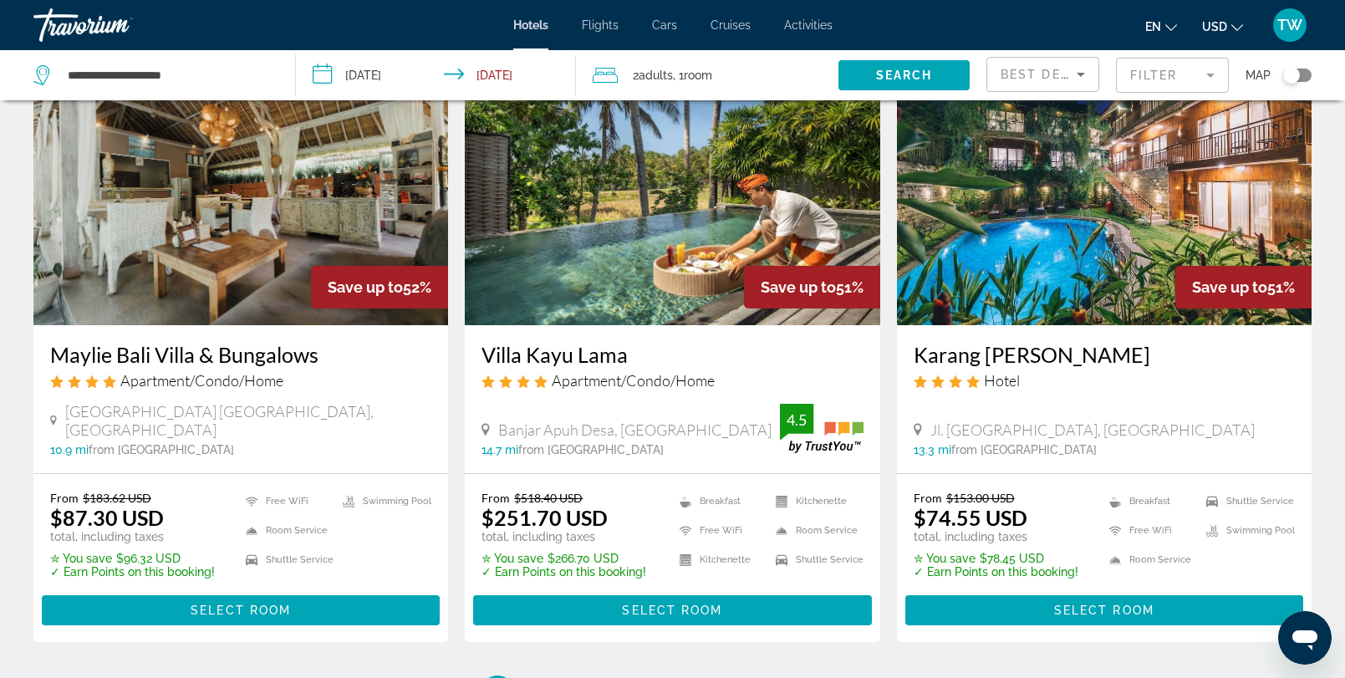
scroll to position [2021, 0]
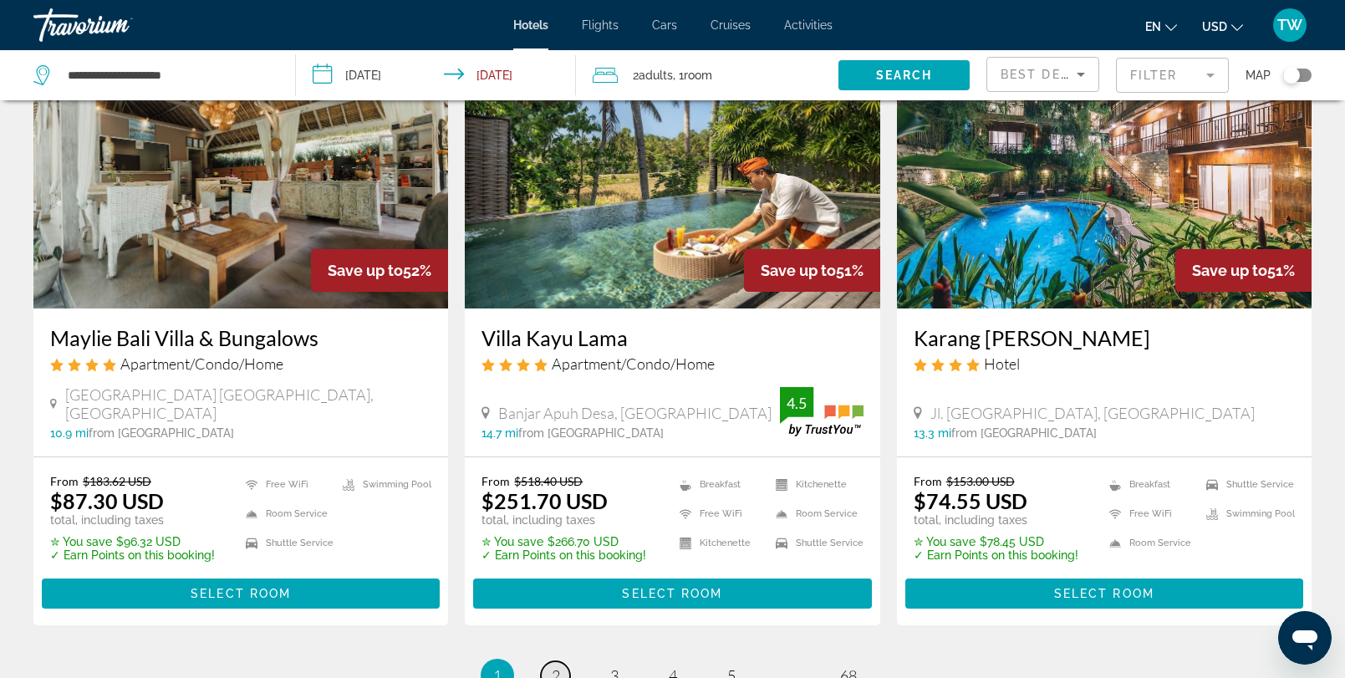
click at [563, 661] on link "page 2" at bounding box center [555, 675] width 29 height 29
